Goal: Task Accomplishment & Management: Use online tool/utility

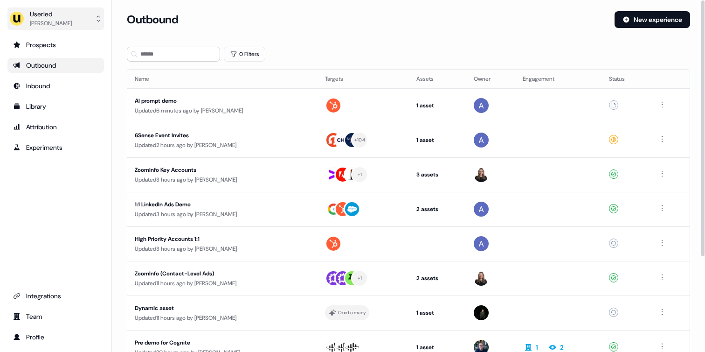
click at [93, 12] on button "Userled Tristan Saunders" at bounding box center [55, 18] width 97 height 22
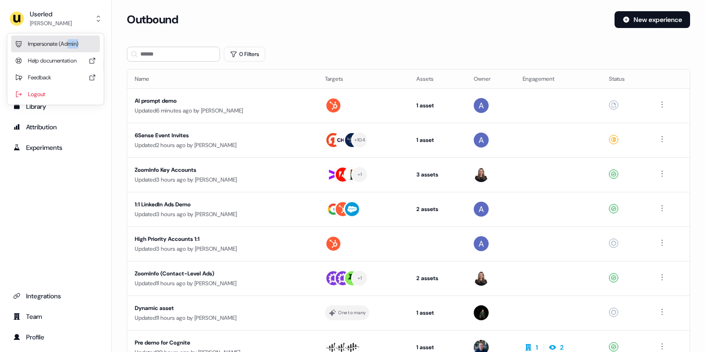
click at [72, 48] on div "Impersonate (Admin)" at bounding box center [55, 43] width 89 height 17
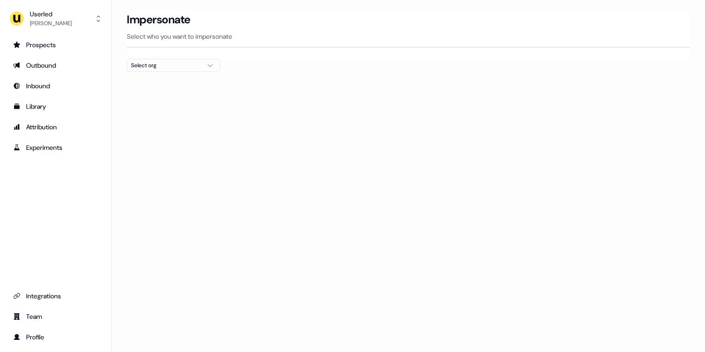
click at [213, 70] on button "Select org" at bounding box center [173, 65] width 93 height 13
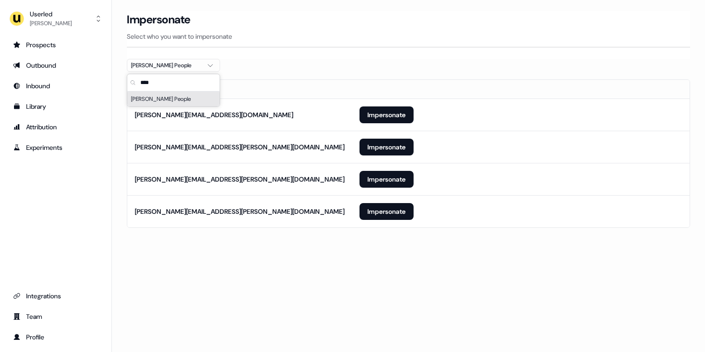
type input "****"
click at [232, 269] on div "Loading... Impersonate Select who you want to impersonate Maki People Email mar…" at bounding box center [408, 176] width 593 height 352
click at [379, 211] on button "Impersonate" at bounding box center [387, 211] width 54 height 17
